Goal: Task Accomplishment & Management: Manage account settings

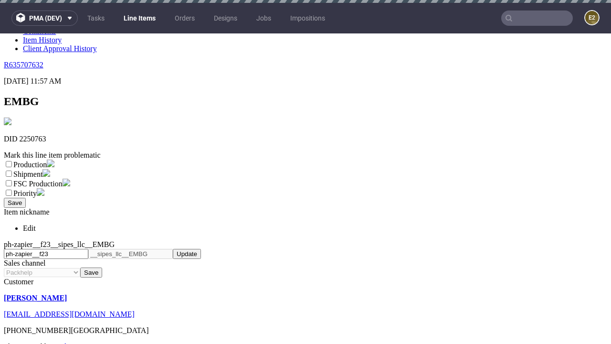
scroll to position [3, 0]
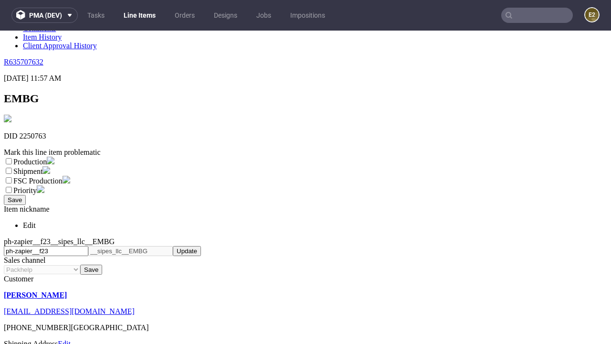
select select "dtp_ca_needed"
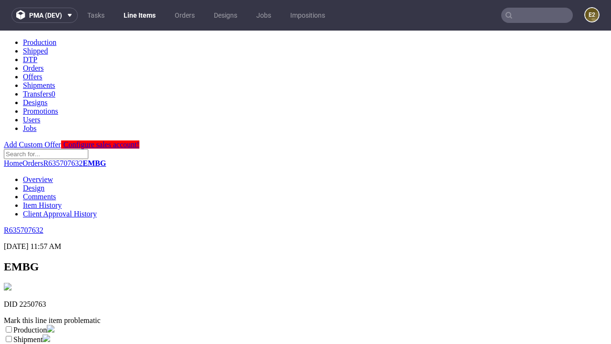
scroll to position [0, 0]
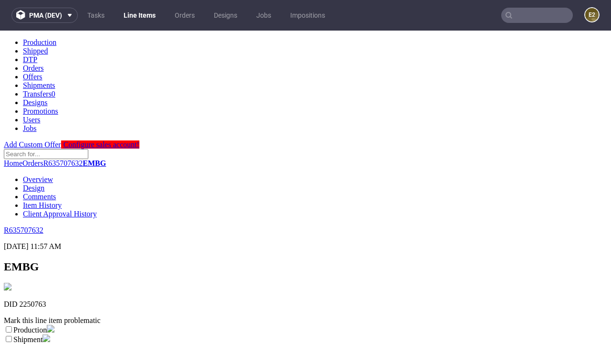
checkbox input "true"
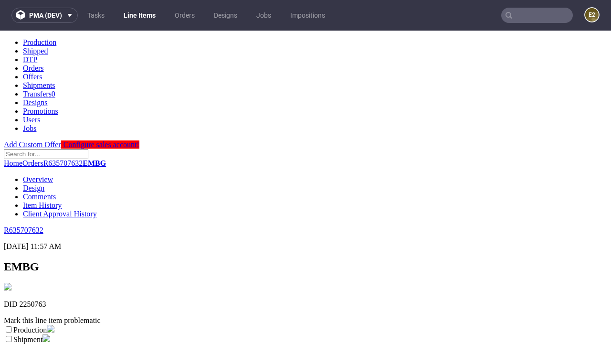
scroll to position [9, 0]
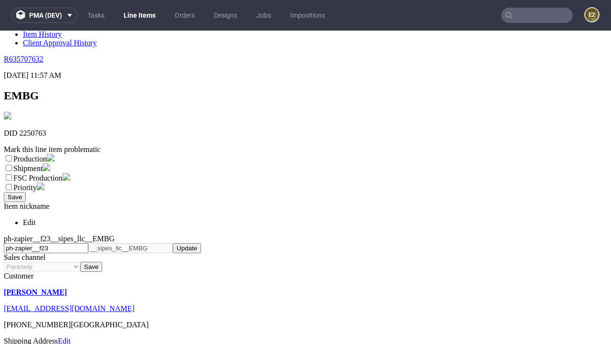
type textarea "test"
